Goal: Information Seeking & Learning: Learn about a topic

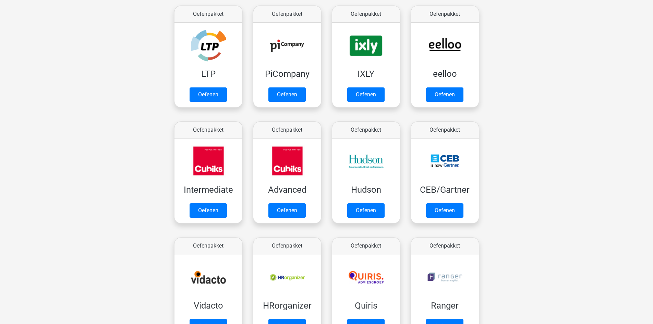
scroll to position [117, 0]
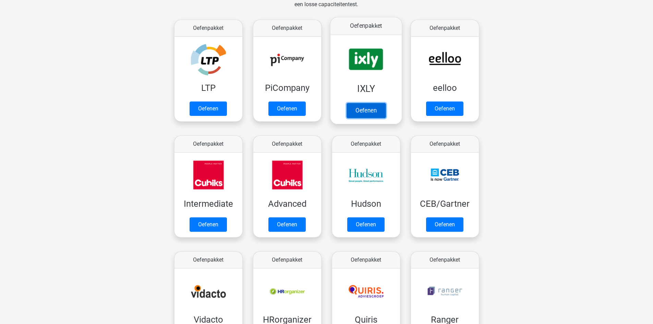
click at [365, 107] on link "Oefenen" at bounding box center [365, 110] width 39 height 15
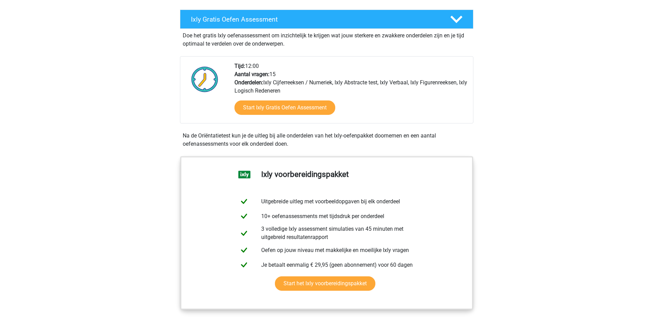
scroll to position [122, 0]
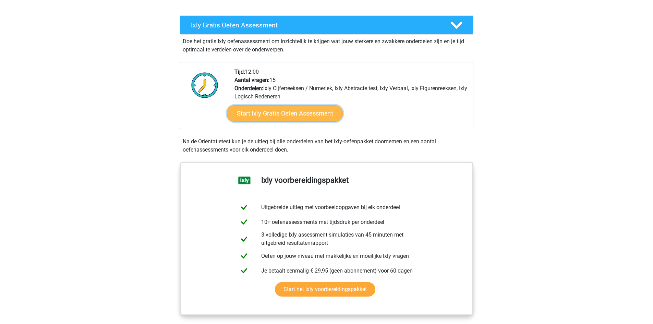
click at [325, 110] on link "Start Ixly Gratis Oefen Assessment" at bounding box center [285, 113] width 116 height 16
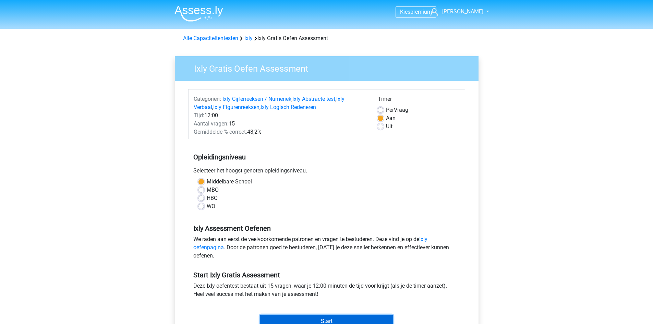
click at [339, 317] on input "Start" at bounding box center [326, 321] width 133 height 13
click at [194, 15] on img at bounding box center [199, 13] width 49 height 16
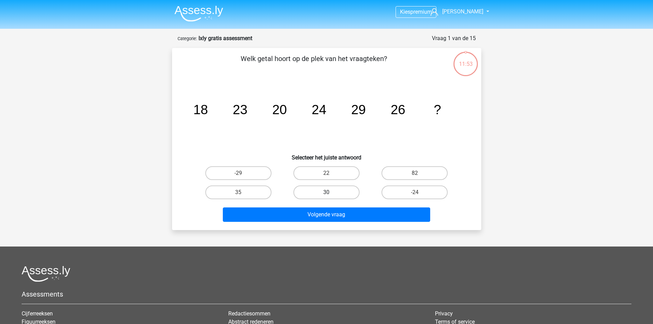
click at [324, 191] on label "30" at bounding box center [326, 192] width 66 height 14
click at [326, 192] on input "30" at bounding box center [328, 194] width 4 height 4
radio input "true"
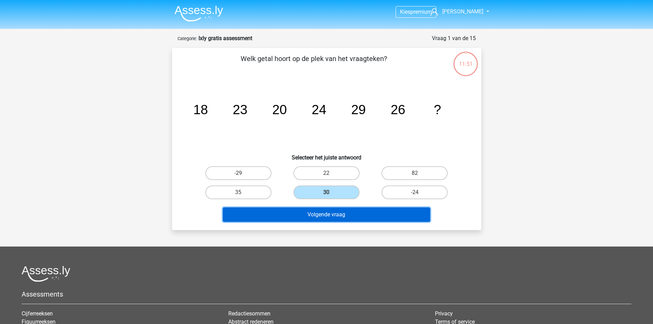
click at [326, 214] on button "Volgende vraag" at bounding box center [326, 214] width 207 height 14
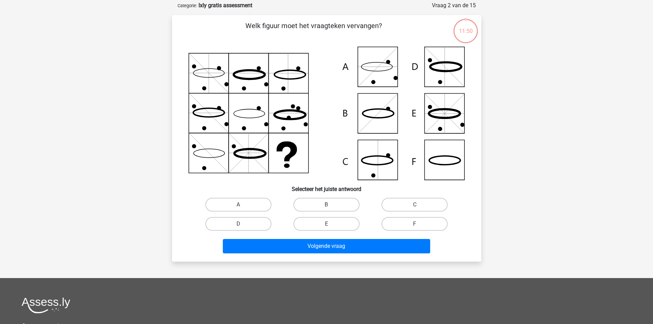
scroll to position [34, 0]
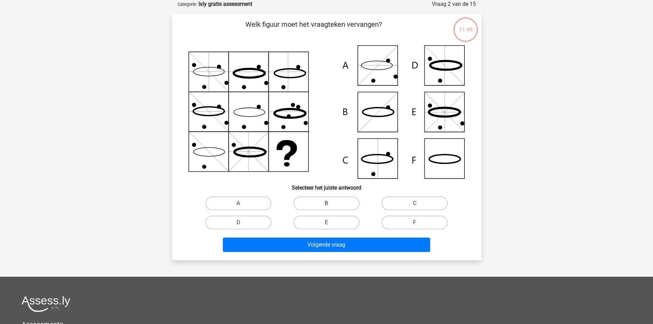
click at [322, 206] on label "B" at bounding box center [326, 203] width 66 height 14
click at [326, 206] on input "B" at bounding box center [328, 205] width 4 height 4
radio input "true"
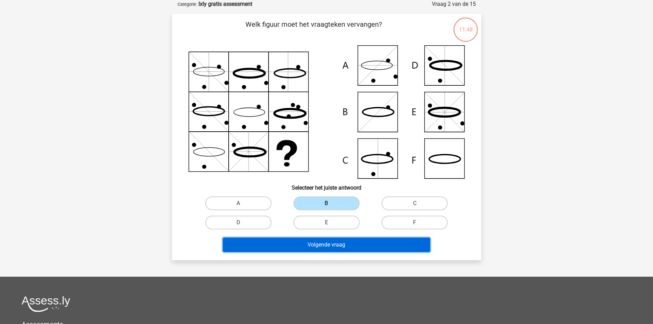
click at [327, 242] on button "Volgende vraag" at bounding box center [326, 245] width 207 height 14
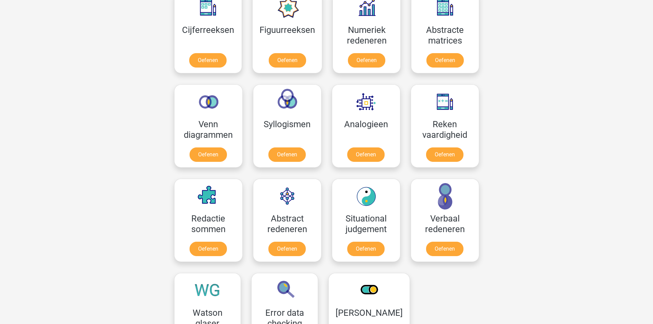
scroll to position [330, 0]
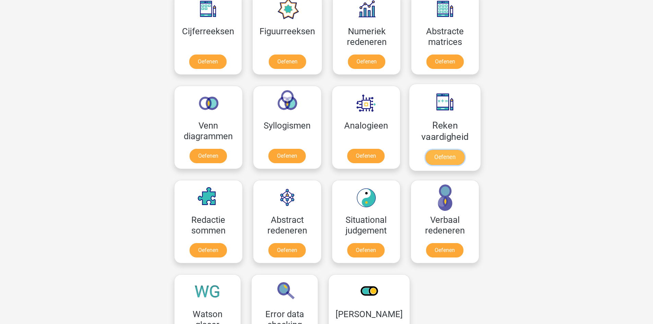
click at [442, 156] on link "Oefenen" at bounding box center [444, 157] width 39 height 15
click at [440, 154] on link "Oefenen" at bounding box center [444, 157] width 39 height 15
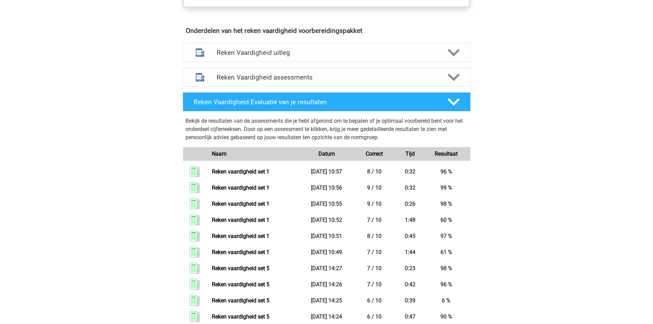
scroll to position [71, 0]
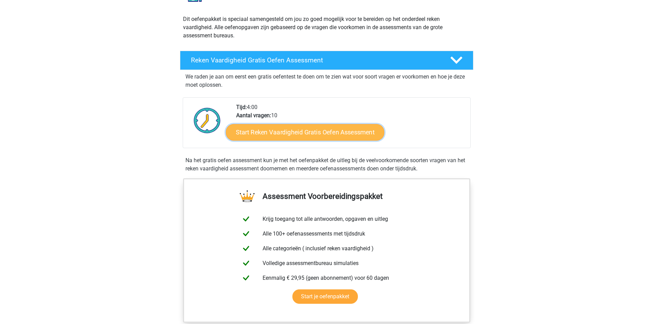
click at [325, 134] on link "Start Reken Vaardigheid Gratis Oefen Assessment" at bounding box center [305, 132] width 158 height 16
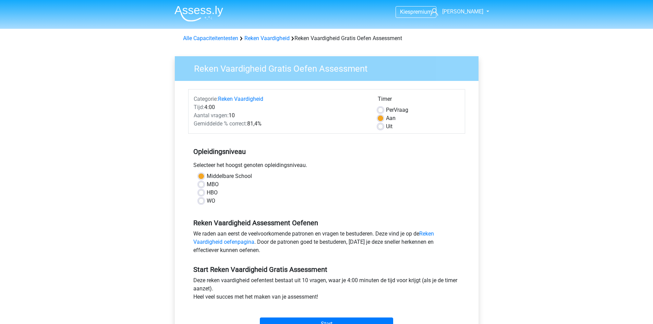
click at [207, 194] on label "HBO" at bounding box center [212, 193] width 11 height 8
click at [200, 194] on input "HBO" at bounding box center [201, 192] width 5 height 7
radio input "true"
click at [316, 320] on input "Start" at bounding box center [326, 323] width 133 height 13
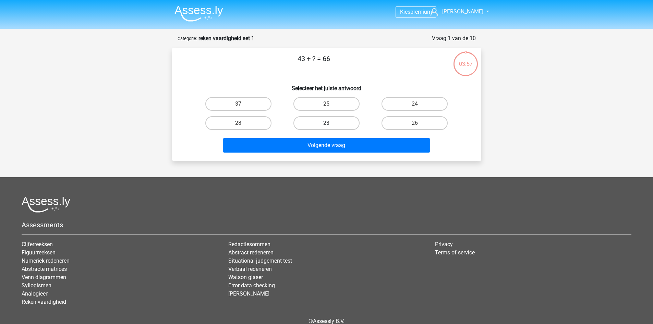
click at [317, 123] on label "23" at bounding box center [326, 123] width 66 height 14
click at [326, 123] on input "23" at bounding box center [328, 125] width 4 height 4
radio input "true"
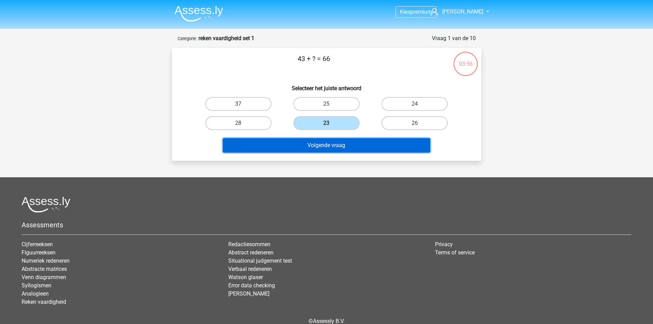
click at [341, 150] on button "Volgende vraag" at bounding box center [326, 145] width 207 height 14
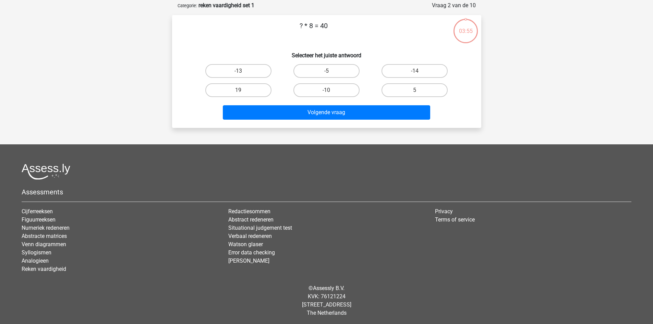
scroll to position [34, 0]
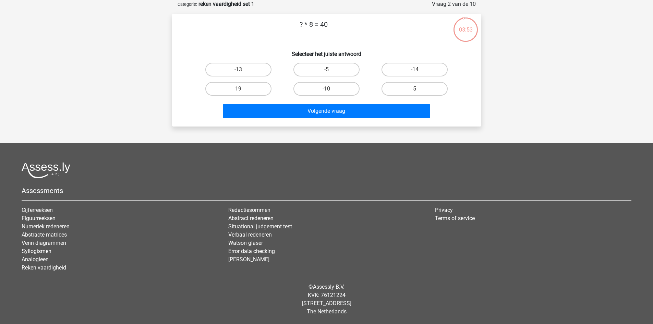
click at [401, 77] on div "-14" at bounding box center [415, 69] width 88 height 19
click at [412, 93] on label "5" at bounding box center [415, 89] width 66 height 14
click at [415, 93] on input "5" at bounding box center [417, 91] width 4 height 4
radio input "true"
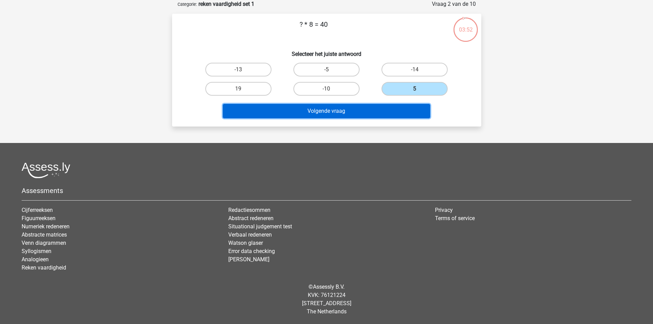
click at [372, 108] on button "Volgende vraag" at bounding box center [326, 111] width 207 height 14
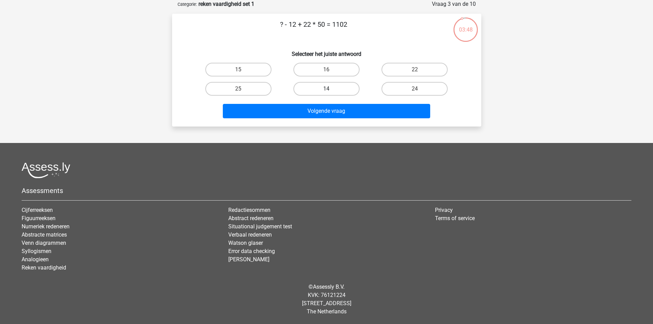
click at [321, 85] on label "14" at bounding box center [326, 89] width 66 height 14
click at [326, 89] on input "14" at bounding box center [328, 91] width 4 height 4
radio input "true"
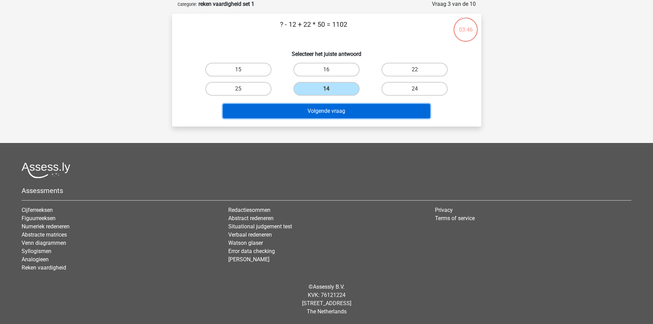
click at [347, 117] on button "Volgende vraag" at bounding box center [326, 111] width 207 height 14
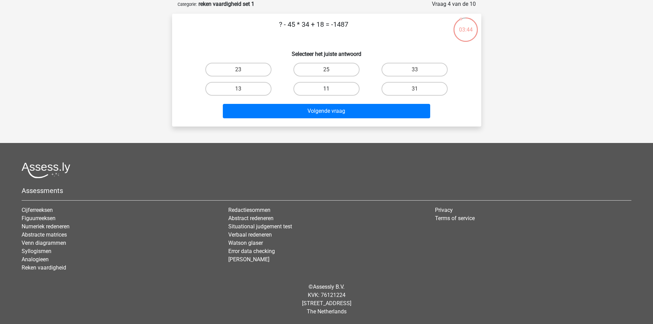
click at [333, 85] on label "11" at bounding box center [326, 89] width 66 height 14
click at [331, 89] on input "11" at bounding box center [328, 91] width 4 height 4
radio input "true"
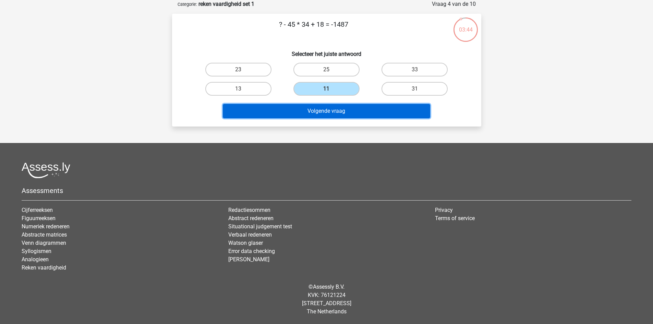
click at [336, 114] on button "Volgende vraag" at bounding box center [326, 111] width 207 height 14
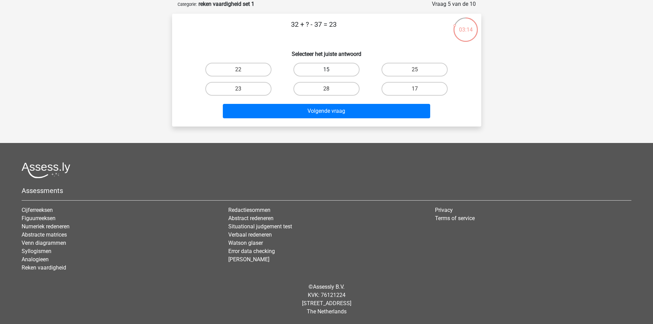
click at [334, 70] on label "15" at bounding box center [326, 70] width 66 height 14
click at [331, 70] on input "15" at bounding box center [328, 72] width 4 height 4
radio input "true"
click at [331, 103] on div "Volgende vraag" at bounding box center [326, 109] width 287 height 23
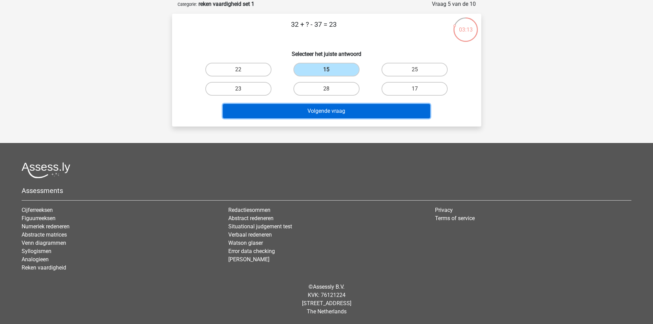
click at [332, 111] on button "Volgende vraag" at bounding box center [326, 111] width 207 height 14
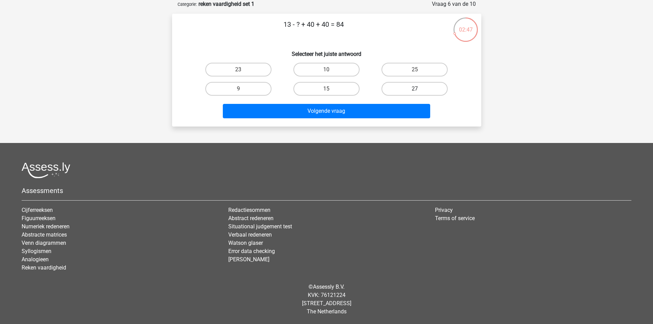
click at [398, 93] on label "27" at bounding box center [415, 89] width 66 height 14
click at [415, 93] on input "27" at bounding box center [417, 91] width 4 height 4
radio input "true"
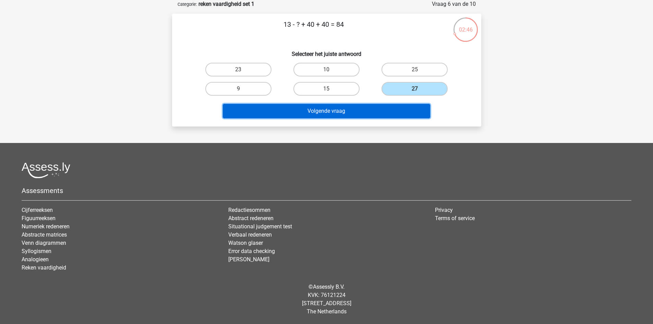
click at [363, 110] on button "Volgende vraag" at bounding box center [326, 111] width 207 height 14
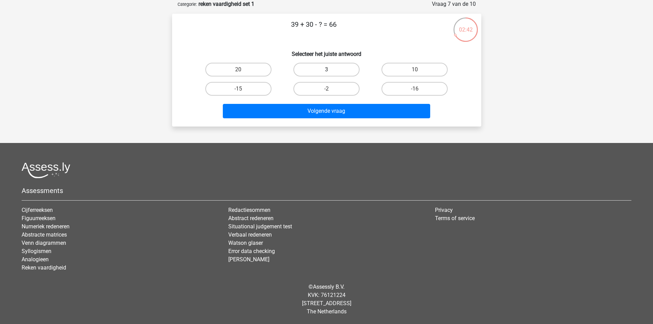
click at [331, 66] on label "3" at bounding box center [326, 70] width 66 height 14
click at [331, 70] on input "3" at bounding box center [328, 72] width 4 height 4
radio input "true"
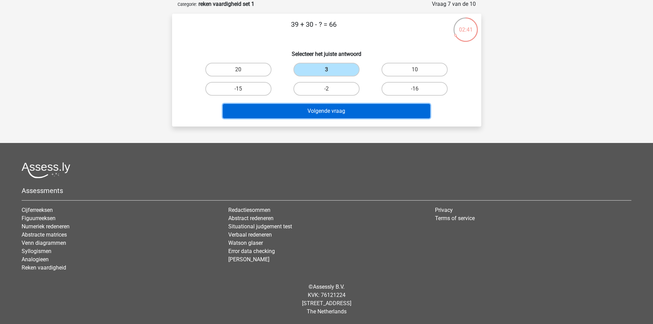
click at [339, 113] on button "Volgende vraag" at bounding box center [326, 111] width 207 height 14
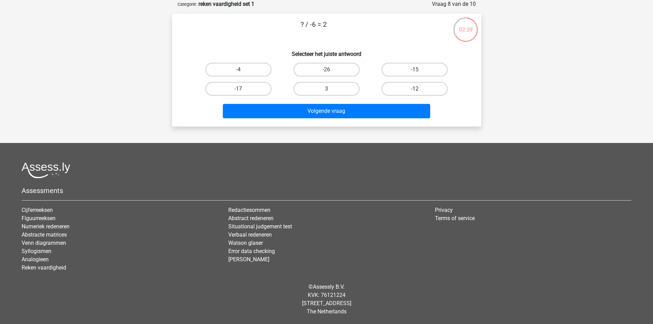
click at [398, 83] on label "-12" at bounding box center [415, 89] width 66 height 14
click at [415, 89] on input "-12" at bounding box center [417, 91] width 4 height 4
radio input "true"
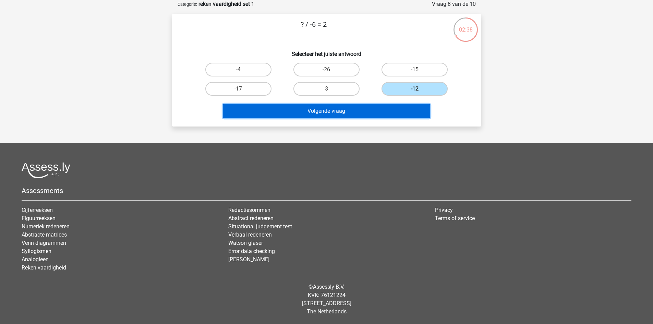
click at [385, 113] on button "Volgende vraag" at bounding box center [326, 111] width 207 height 14
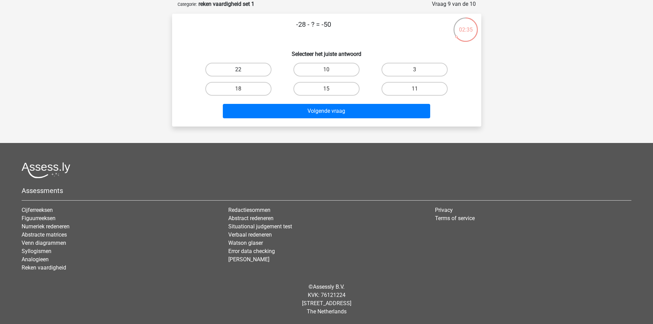
click at [231, 65] on label "22" at bounding box center [238, 70] width 66 height 14
click at [238, 70] on input "22" at bounding box center [240, 72] width 4 height 4
radio input "true"
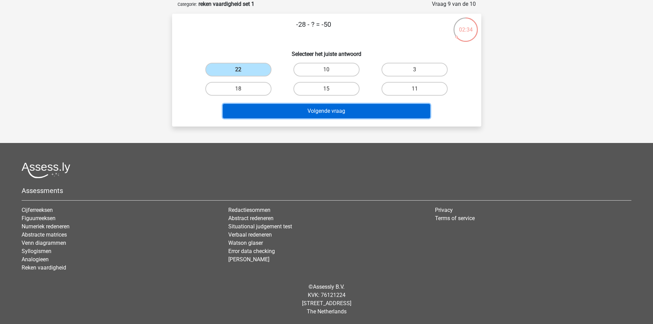
click at [308, 118] on button "Volgende vraag" at bounding box center [326, 111] width 207 height 14
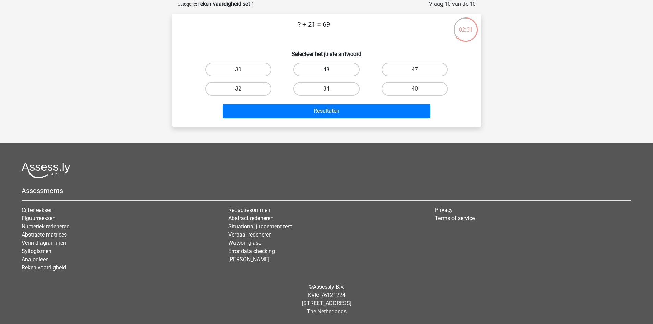
click at [330, 69] on label "48" at bounding box center [326, 70] width 66 height 14
click at [330, 70] on input "48" at bounding box center [328, 72] width 4 height 4
radio input "true"
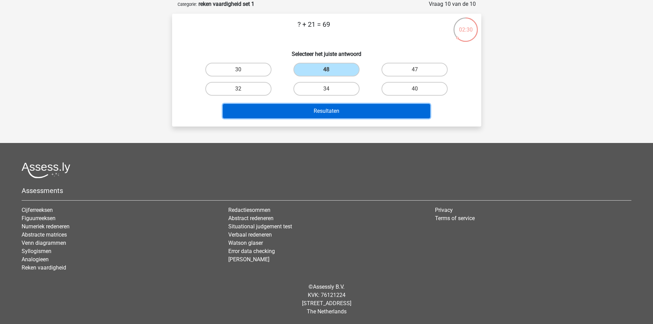
click at [325, 113] on button "Resultaten" at bounding box center [326, 111] width 207 height 14
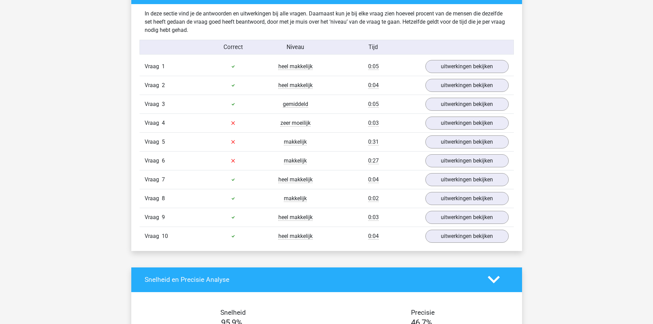
scroll to position [531, 0]
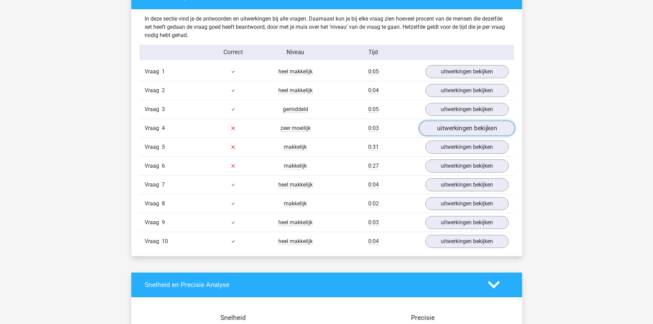
click at [447, 124] on link "uitwerkingen bekijken" at bounding box center [467, 128] width 96 height 15
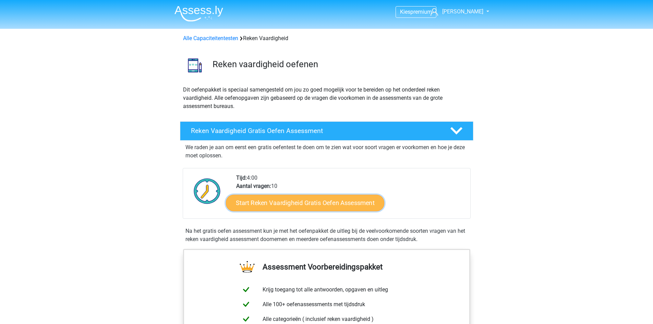
click at [284, 204] on link "Start Reken Vaardigheid Gratis Oefen Assessment" at bounding box center [305, 202] width 158 height 16
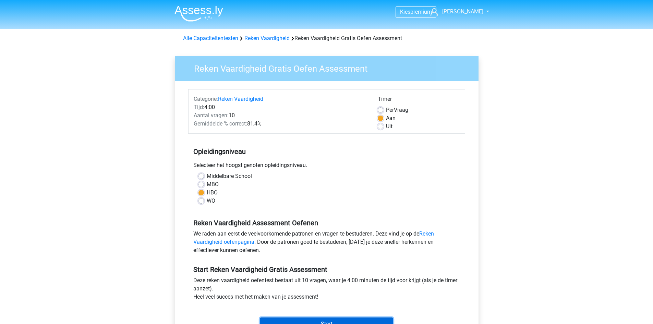
click at [337, 319] on input "Start" at bounding box center [326, 323] width 133 height 13
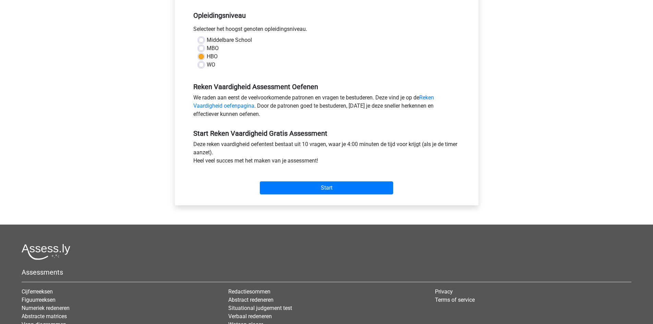
scroll to position [133, 0]
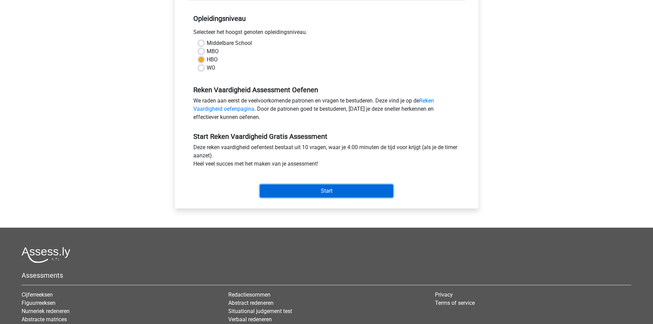
click at [337, 187] on input "Start" at bounding box center [326, 190] width 133 height 13
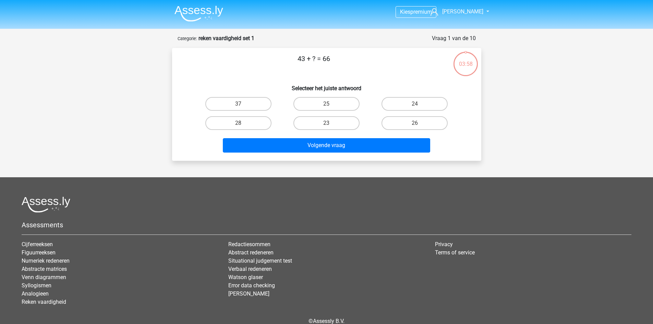
click at [329, 123] on input "23" at bounding box center [328, 125] width 4 height 4
radio input "true"
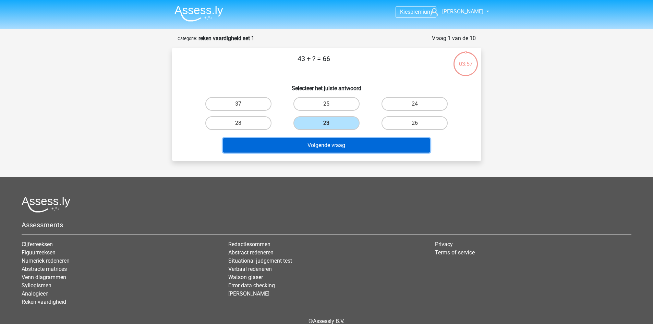
click at [334, 145] on button "Volgende vraag" at bounding box center [326, 145] width 207 height 14
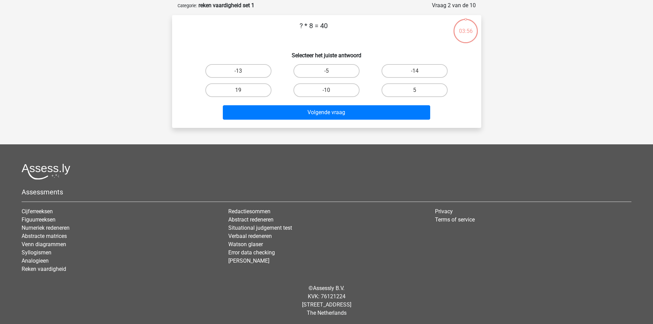
scroll to position [34, 0]
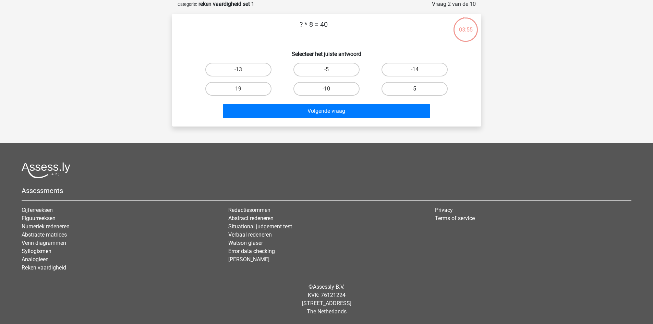
click at [395, 87] on label "5" at bounding box center [415, 89] width 66 height 14
click at [415, 89] on input "5" at bounding box center [417, 91] width 4 height 4
radio input "true"
click at [384, 103] on div "Volgende vraag" at bounding box center [326, 109] width 287 height 23
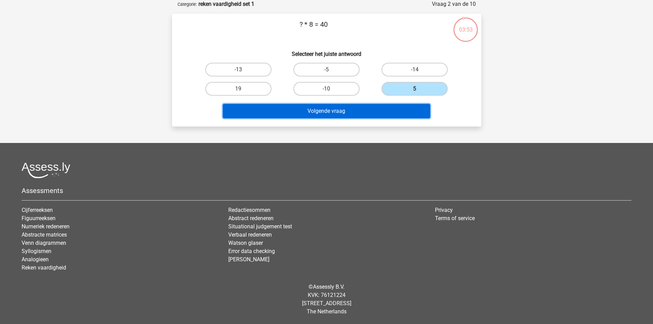
click at [385, 110] on button "Volgende vraag" at bounding box center [326, 111] width 207 height 14
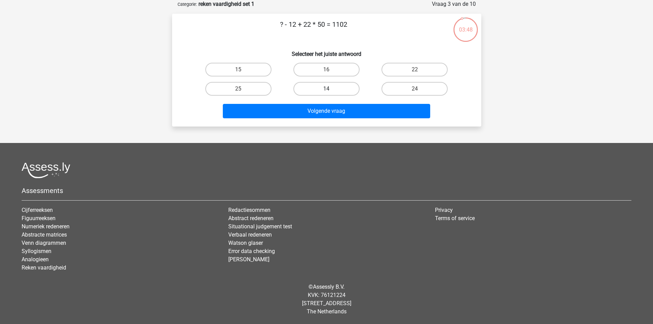
click at [334, 87] on label "14" at bounding box center [326, 89] width 66 height 14
click at [331, 89] on input "14" at bounding box center [328, 91] width 4 height 4
radio input "true"
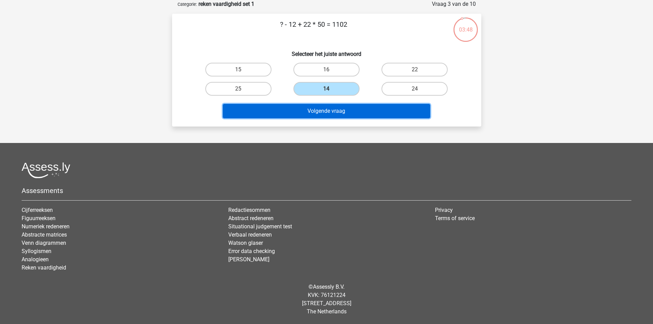
click at [333, 112] on button "Volgende vraag" at bounding box center [326, 111] width 207 height 14
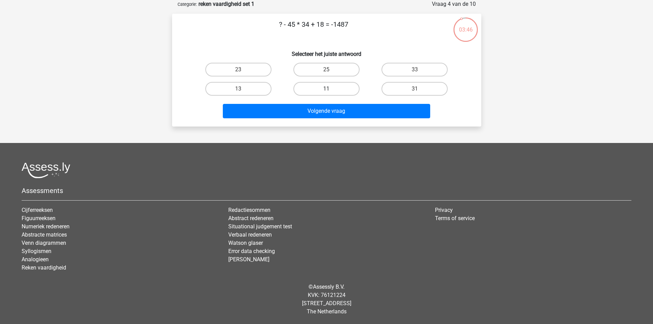
click at [326, 83] on label "11" at bounding box center [326, 89] width 66 height 14
click at [326, 89] on input "11" at bounding box center [328, 91] width 4 height 4
radio input "true"
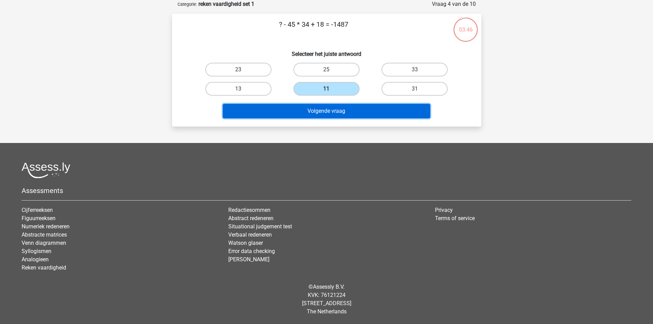
click at [331, 107] on button "Volgende vraag" at bounding box center [326, 111] width 207 height 14
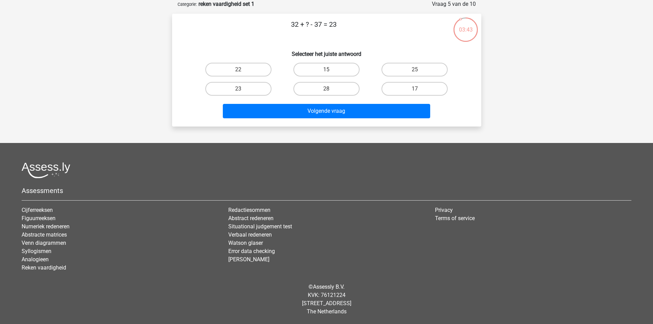
click at [329, 89] on input "28" at bounding box center [328, 91] width 4 height 4
radio input "true"
click at [330, 101] on div "Volgende vraag" at bounding box center [326, 109] width 287 height 23
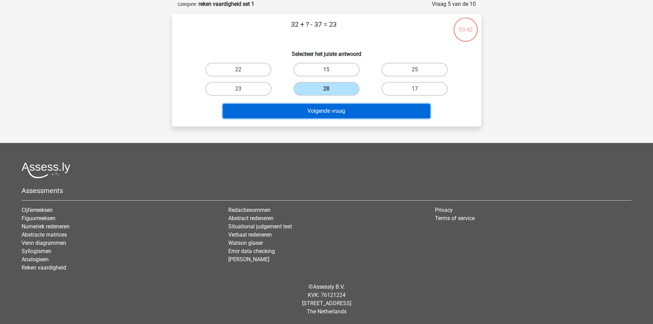
click at [331, 105] on button "Volgende vraag" at bounding box center [326, 111] width 207 height 14
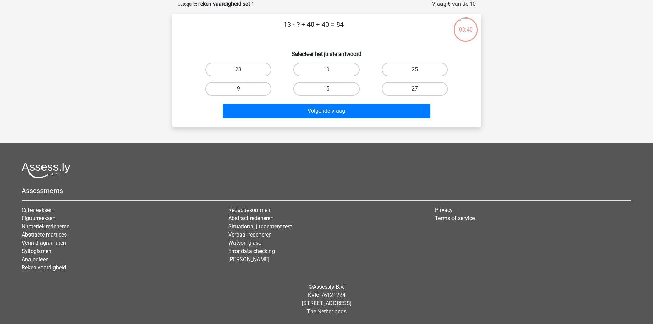
click at [255, 83] on label "9" at bounding box center [238, 89] width 66 height 14
click at [243, 89] on input "9" at bounding box center [240, 91] width 4 height 4
radio input "true"
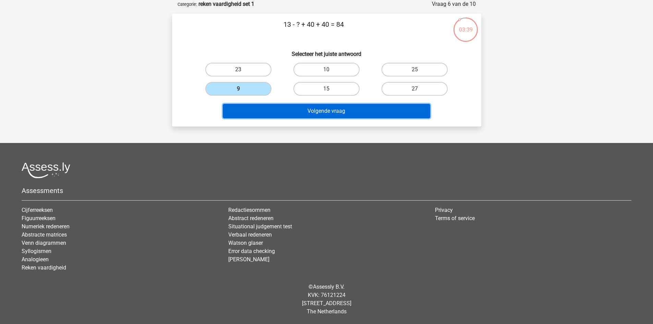
click at [327, 110] on button "Volgende vraag" at bounding box center [326, 111] width 207 height 14
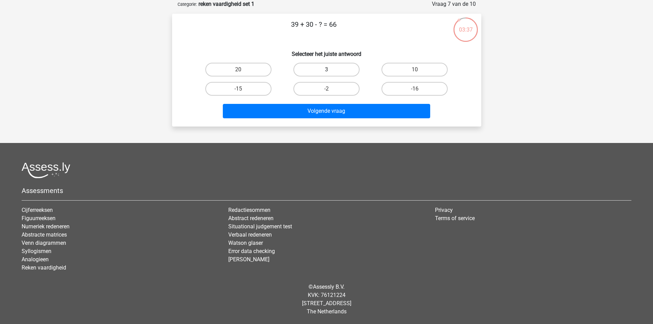
click at [331, 68] on label "3" at bounding box center [326, 70] width 66 height 14
click at [331, 70] on input "3" at bounding box center [328, 72] width 4 height 4
radio input "true"
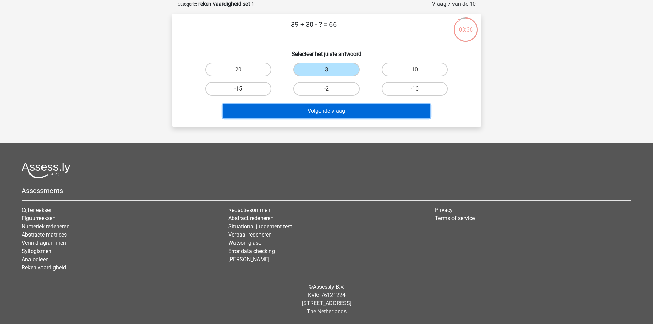
click at [333, 114] on button "Volgende vraag" at bounding box center [326, 111] width 207 height 14
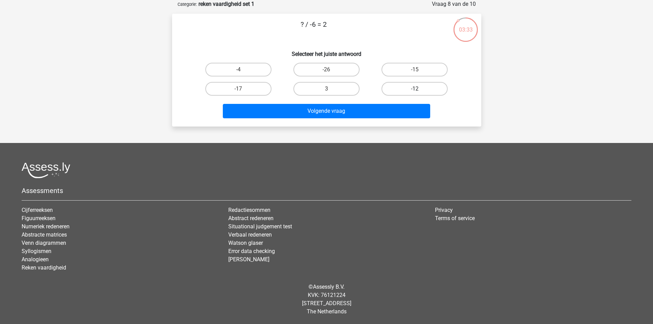
click at [415, 84] on label "-12" at bounding box center [415, 89] width 66 height 14
click at [415, 89] on input "-12" at bounding box center [417, 91] width 4 height 4
radio input "true"
click at [415, 84] on label "-12" at bounding box center [415, 89] width 66 height 14
click at [415, 89] on input "-12" at bounding box center [417, 91] width 4 height 4
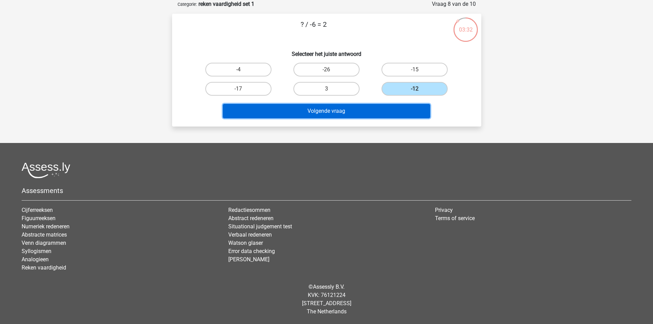
click at [399, 107] on button "Volgende vraag" at bounding box center [326, 111] width 207 height 14
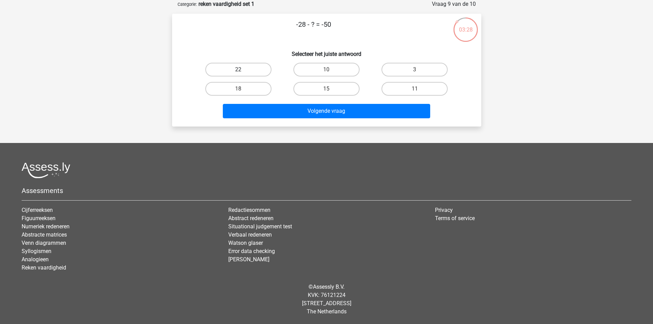
click at [255, 67] on label "22" at bounding box center [238, 70] width 66 height 14
click at [243, 70] on input "22" at bounding box center [240, 72] width 4 height 4
radio input "true"
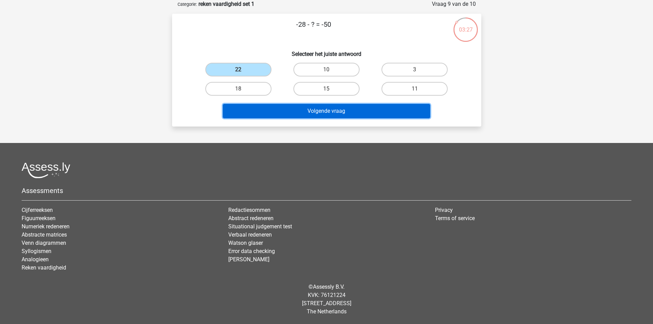
click at [331, 112] on button "Volgende vraag" at bounding box center [326, 111] width 207 height 14
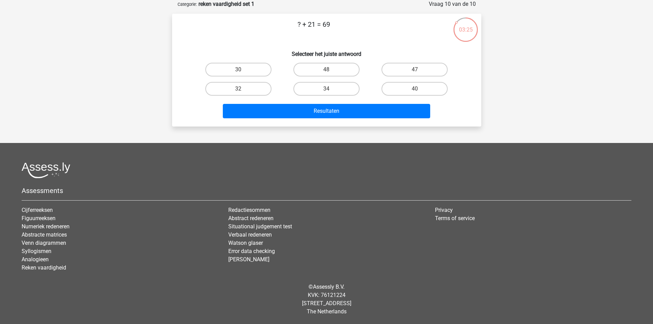
click at [328, 72] on input "48" at bounding box center [328, 72] width 4 height 4
radio input "true"
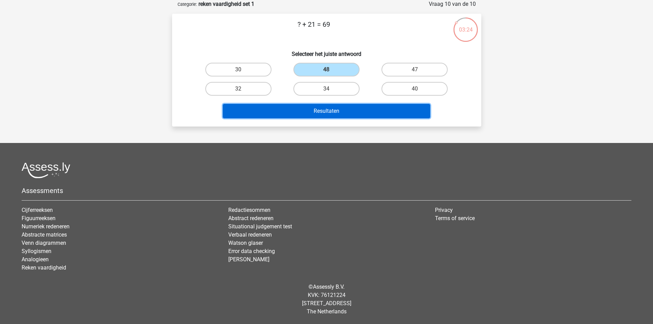
click at [333, 116] on button "Resultaten" at bounding box center [326, 111] width 207 height 14
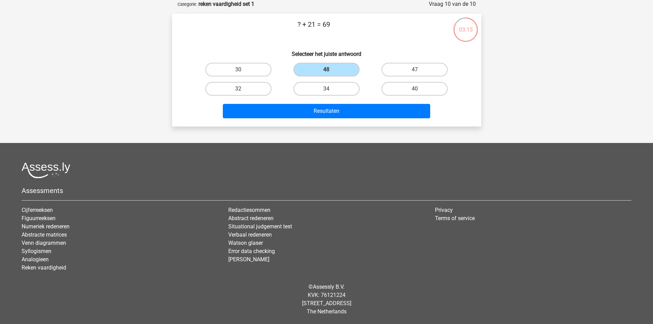
click at [333, 121] on div "? + 21 = 69 Selecteer het juiste antwoord 30 48 47 32" at bounding box center [326, 70] width 309 height 113
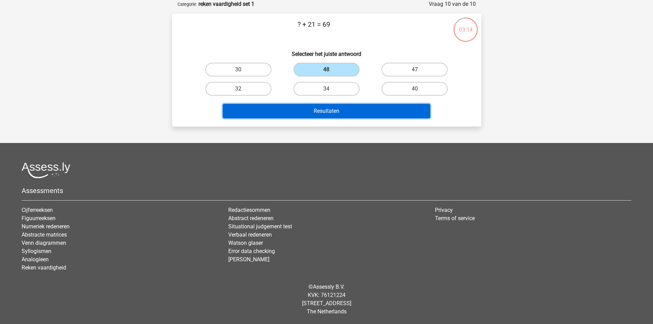
click at [332, 109] on button "Resultaten" at bounding box center [326, 111] width 207 height 14
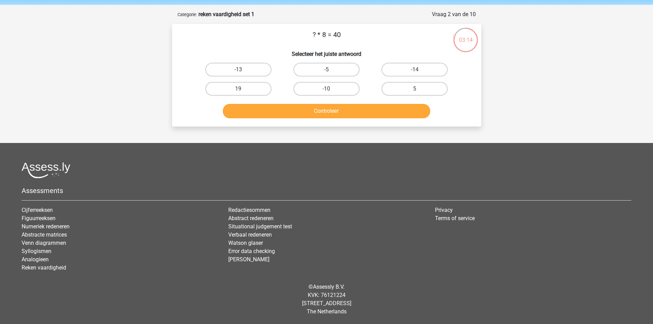
scroll to position [24, 0]
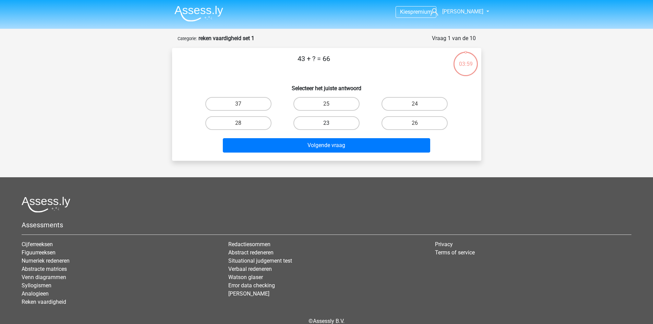
click at [333, 119] on label "23" at bounding box center [326, 123] width 66 height 14
click at [331, 123] on input "23" at bounding box center [328, 125] width 4 height 4
radio input "true"
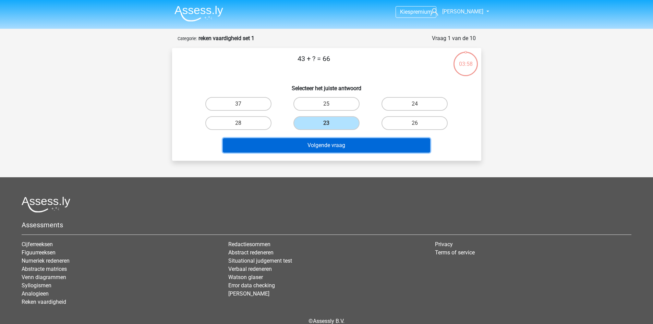
click at [334, 144] on button "Volgende vraag" at bounding box center [326, 145] width 207 height 14
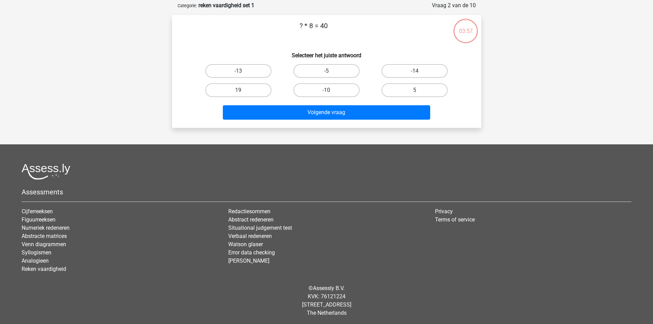
scroll to position [34, 0]
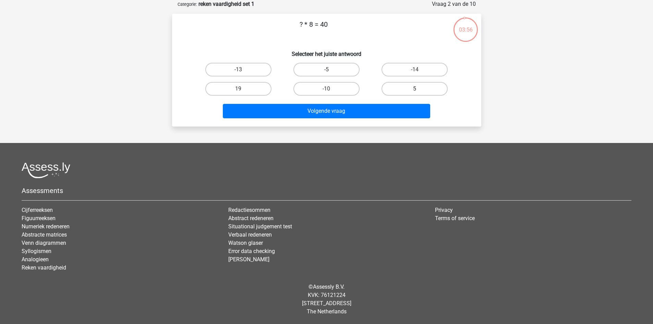
click at [395, 88] on label "5" at bounding box center [415, 89] width 66 height 14
click at [415, 89] on input "5" at bounding box center [417, 91] width 4 height 4
radio input "true"
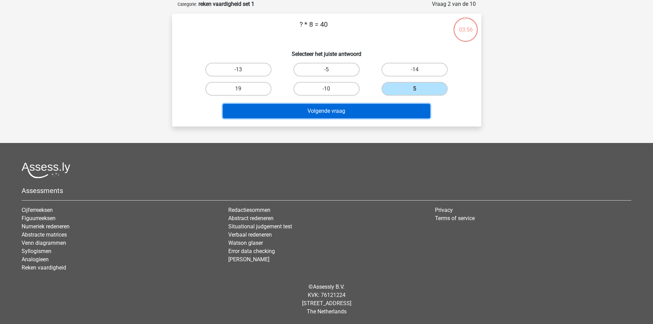
click at [373, 106] on button "Volgende vraag" at bounding box center [326, 111] width 207 height 14
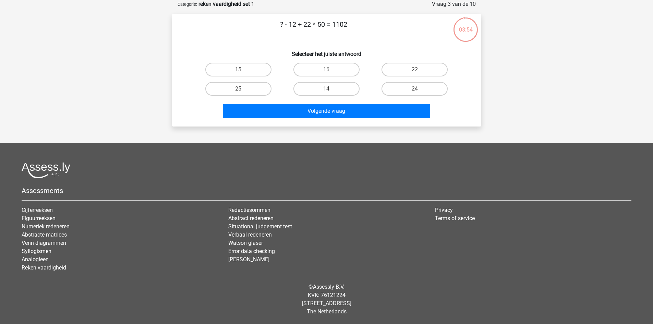
click at [339, 98] on div "14" at bounding box center [327, 88] width 88 height 19
click at [337, 92] on label "14" at bounding box center [326, 89] width 66 height 14
click at [331, 92] on input "14" at bounding box center [328, 91] width 4 height 4
radio input "true"
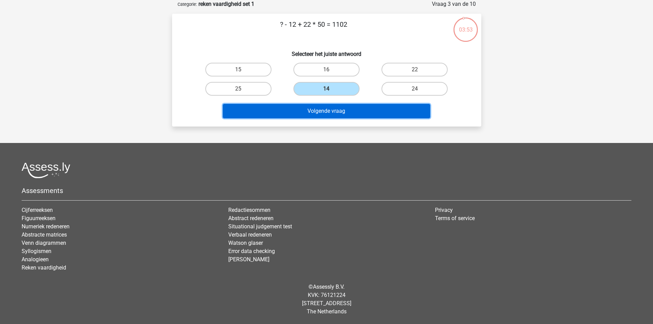
click at [339, 109] on button "Volgende vraag" at bounding box center [326, 111] width 207 height 14
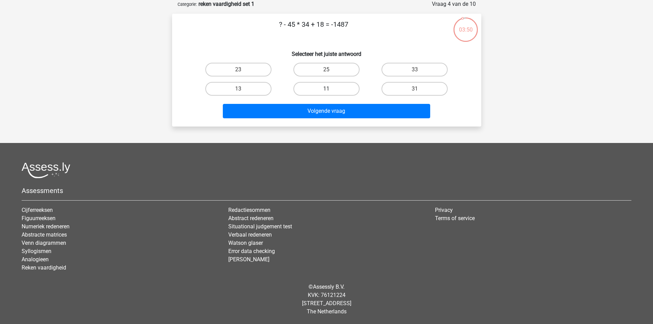
click at [329, 85] on label "11" at bounding box center [326, 89] width 66 height 14
click at [329, 89] on input "11" at bounding box center [328, 91] width 4 height 4
radio input "true"
click at [332, 125] on div "? - 45 * 34 + 18 = -1487 Selecteer het juiste antwoord 23 25 33" at bounding box center [326, 70] width 309 height 113
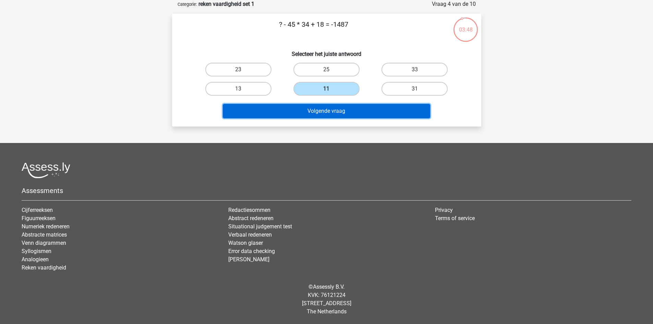
click at [332, 114] on button "Volgende vraag" at bounding box center [326, 111] width 207 height 14
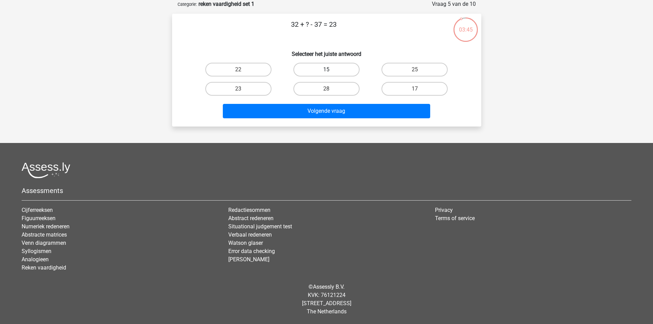
click at [334, 75] on label "15" at bounding box center [326, 70] width 66 height 14
click at [331, 74] on input "15" at bounding box center [328, 72] width 4 height 4
radio input "true"
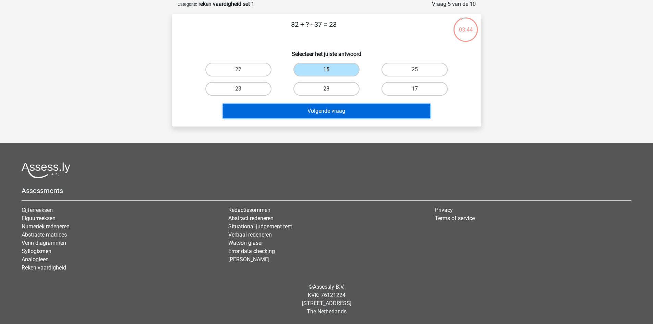
click at [338, 114] on button "Volgende vraag" at bounding box center [326, 111] width 207 height 14
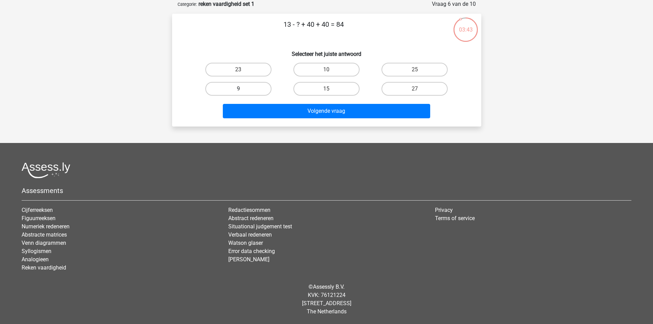
click at [255, 84] on label "9" at bounding box center [238, 89] width 66 height 14
click at [243, 89] on input "9" at bounding box center [240, 91] width 4 height 4
radio input "true"
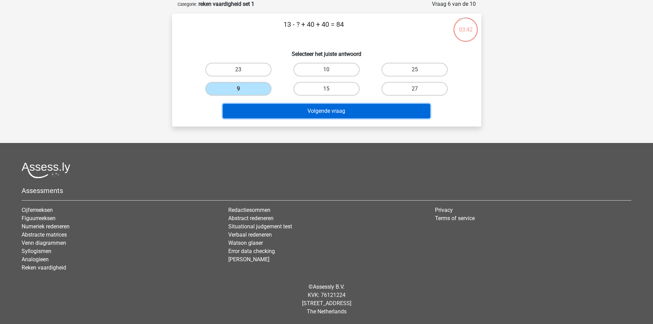
click at [325, 109] on button "Volgende vraag" at bounding box center [326, 111] width 207 height 14
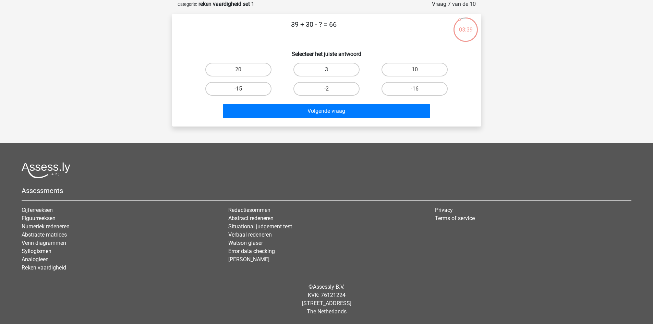
click at [326, 65] on label "3" at bounding box center [326, 70] width 66 height 14
click at [326, 70] on input "3" at bounding box center [328, 72] width 4 height 4
radio input "true"
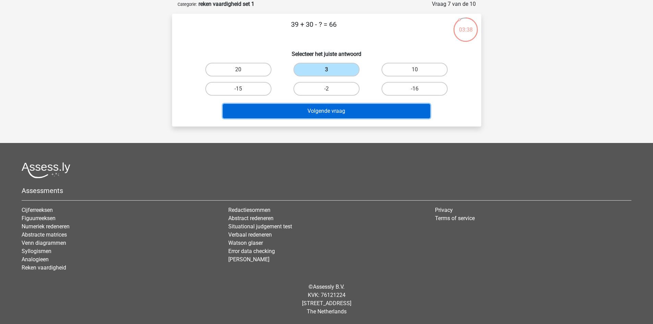
click at [328, 105] on button "Volgende vraag" at bounding box center [326, 111] width 207 height 14
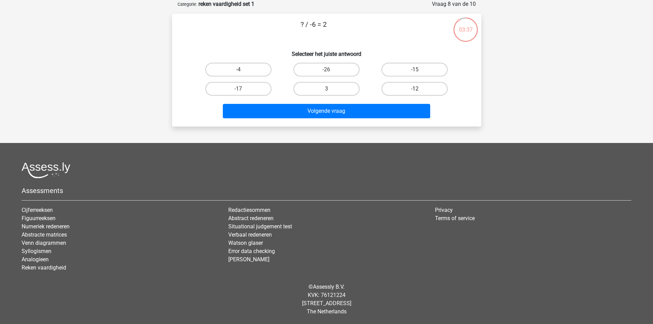
click at [396, 88] on label "-12" at bounding box center [415, 89] width 66 height 14
click at [415, 89] on input "-12" at bounding box center [417, 91] width 4 height 4
radio input "true"
click at [372, 121] on div "Volgende vraag" at bounding box center [326, 112] width 265 height 17
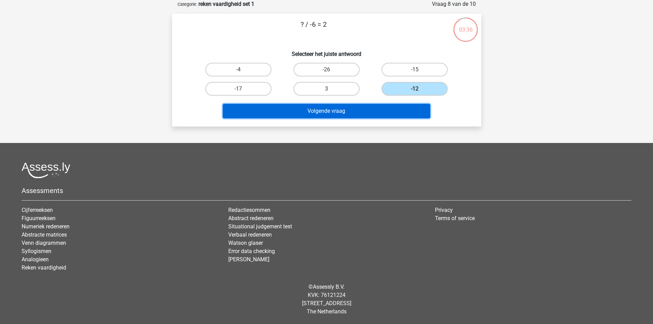
click at [366, 110] on button "Volgende vraag" at bounding box center [326, 111] width 207 height 14
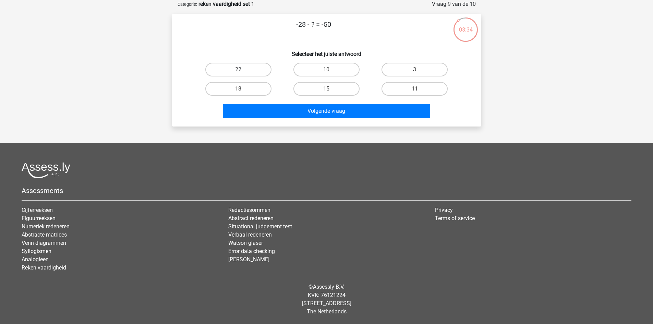
click at [248, 71] on label "22" at bounding box center [238, 70] width 66 height 14
click at [243, 71] on input "22" at bounding box center [240, 72] width 4 height 4
radio input "true"
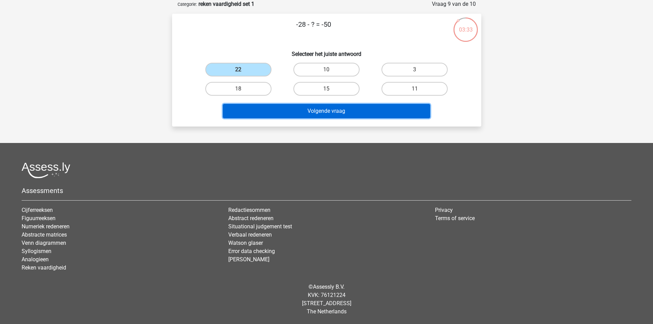
click at [304, 112] on button "Volgende vraag" at bounding box center [326, 111] width 207 height 14
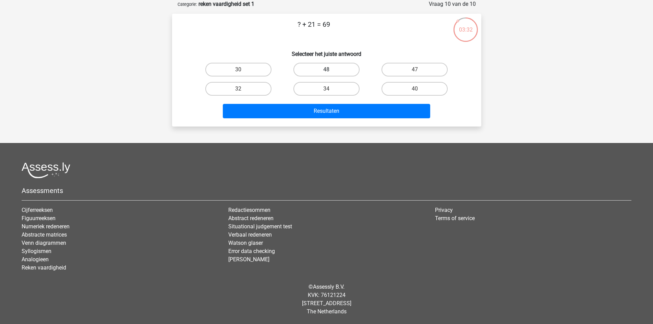
click at [325, 67] on label "48" at bounding box center [326, 70] width 66 height 14
click at [326, 70] on input "48" at bounding box center [328, 72] width 4 height 4
radio input "true"
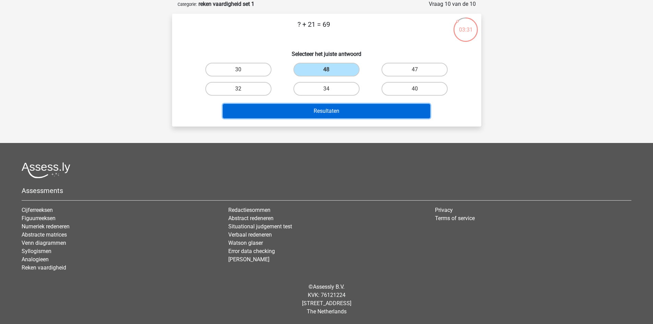
click at [320, 112] on button "Resultaten" at bounding box center [326, 111] width 207 height 14
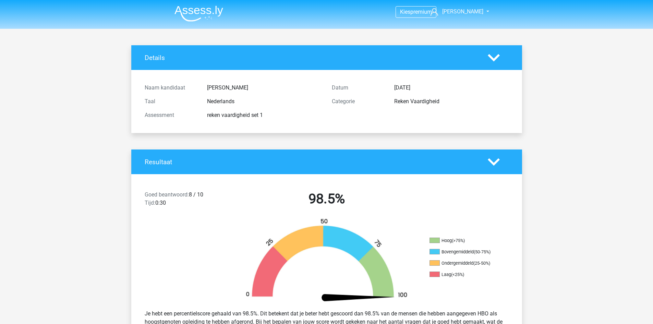
drag, startPoint x: 648, startPoint y: 70, endPoint x: 658, endPoint y: 72, distance: 9.8
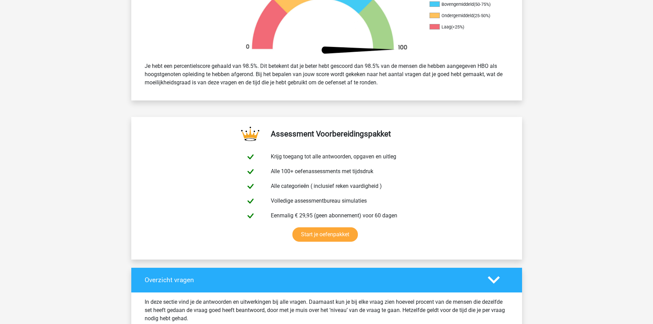
scroll to position [252, 0]
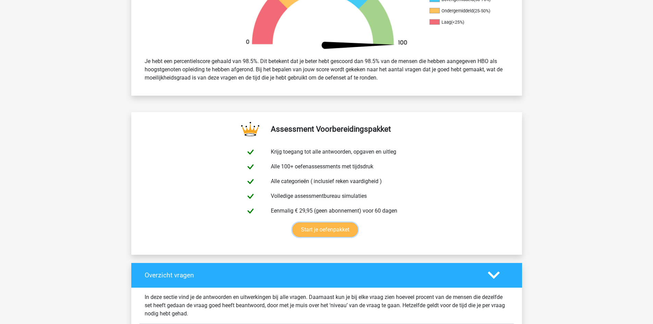
click at [345, 229] on link "Start je oefenpakket" at bounding box center [324, 230] width 65 height 14
